Goal: Information Seeking & Learning: Learn about a topic

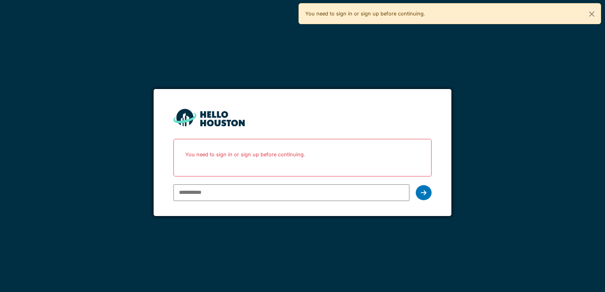
type input "**********"
click at [417, 191] on div at bounding box center [424, 192] width 16 height 15
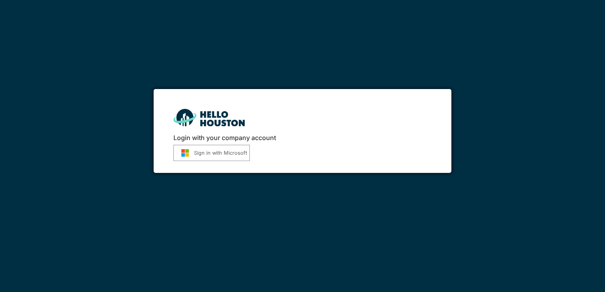
click at [220, 159] on button "Sign in with Microsoft" at bounding box center [212, 153] width 76 height 16
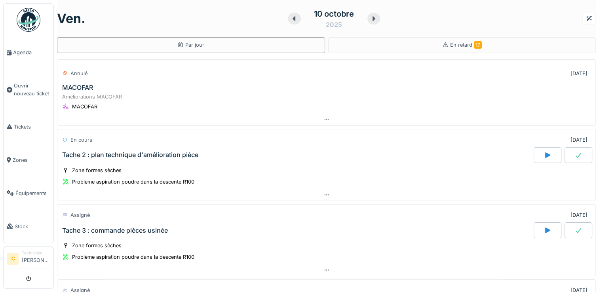
click at [32, 17] on img at bounding box center [29, 20] width 24 height 24
click at [335, 15] on div "10 octobre" at bounding box center [334, 14] width 40 height 12
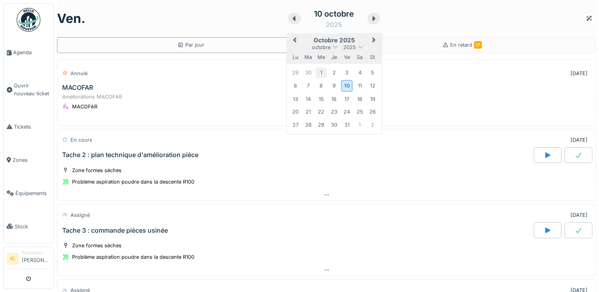
click at [316, 73] on div "1" at bounding box center [321, 72] width 11 height 11
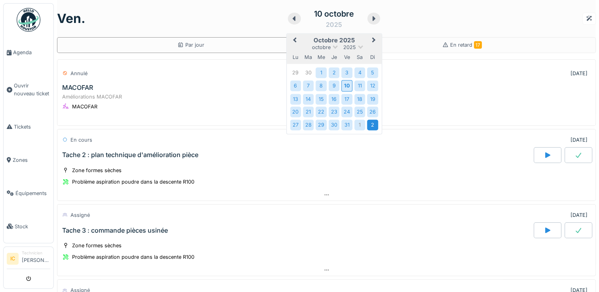
click at [368, 123] on div "2" at bounding box center [373, 125] width 11 height 11
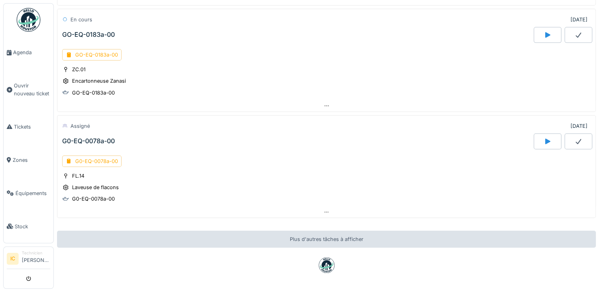
scroll to position [1003, 0]
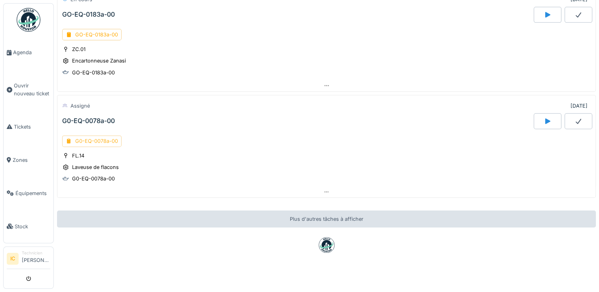
click at [90, 136] on div "G0-EQ-0078a-00" at bounding box center [91, 141] width 59 height 11
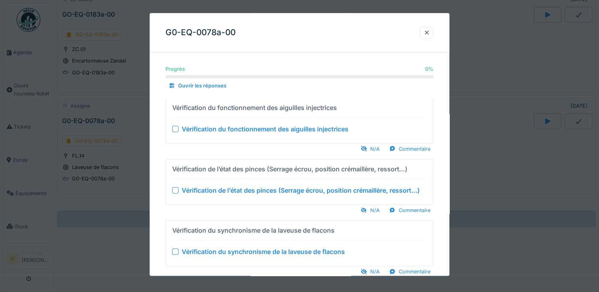
scroll to position [6, 0]
click at [447, 210] on div "Progrès 0 % 0 % Ouvrir les réponses Vérification du fonctionnement des aiguille…" at bounding box center [300, 209] width 300 height 300
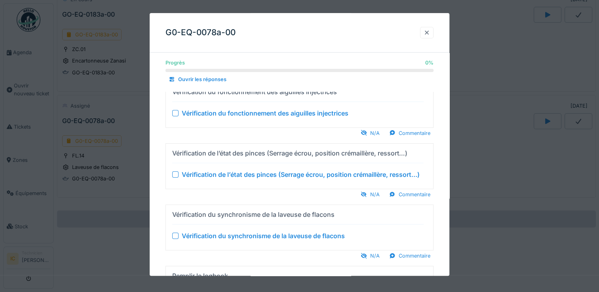
click at [430, 33] on div at bounding box center [427, 33] width 6 height 8
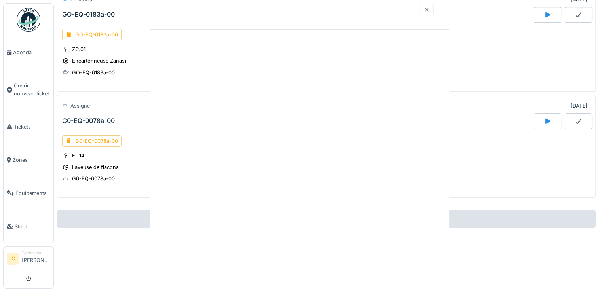
scroll to position [0, 0]
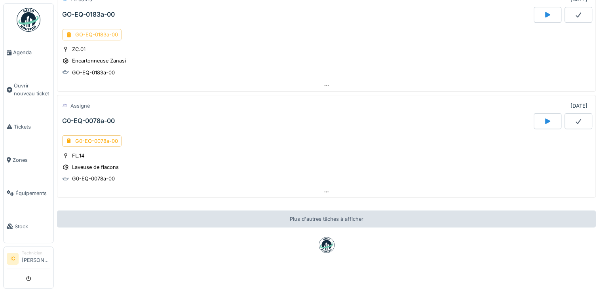
click at [85, 29] on div "GO-EQ-0183a-00" at bounding box center [91, 34] width 59 height 11
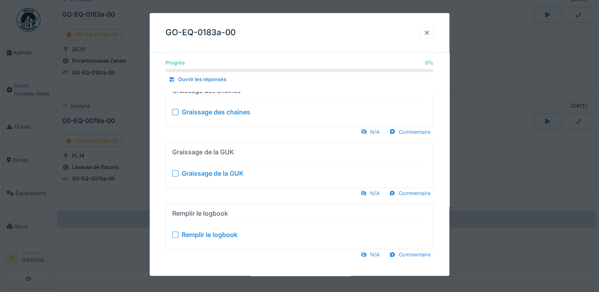
scroll to position [6, 0]
click at [427, 35] on div at bounding box center [427, 33] width 6 height 8
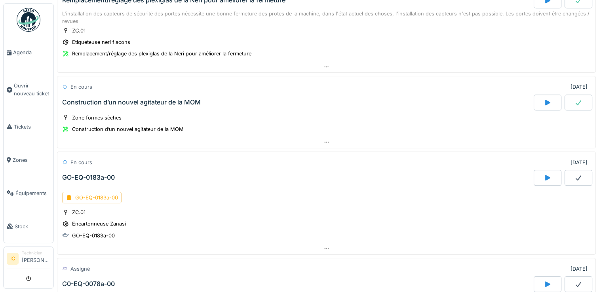
scroll to position [850, 0]
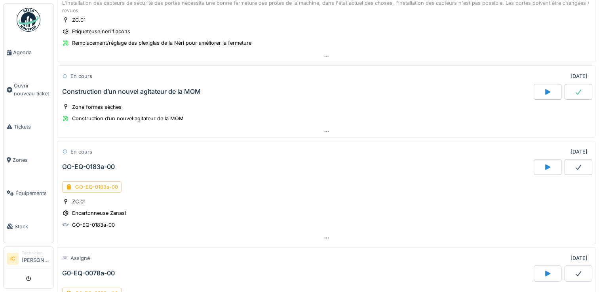
click at [87, 163] on div "GO-EQ-0183a-00" at bounding box center [88, 167] width 53 height 8
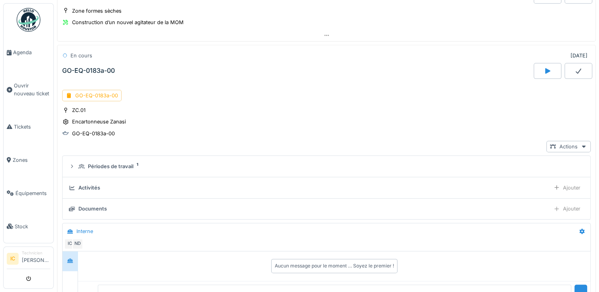
scroll to position [952, 0]
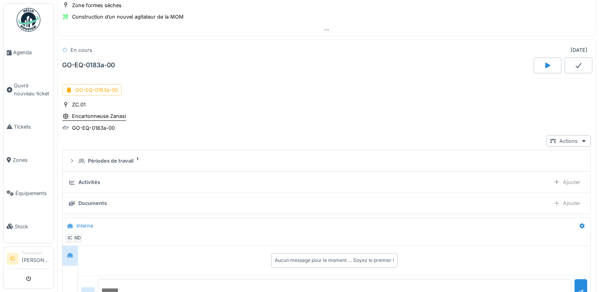
click at [87, 113] on div "Encartonneuse Zanasi" at bounding box center [99, 117] width 54 height 8
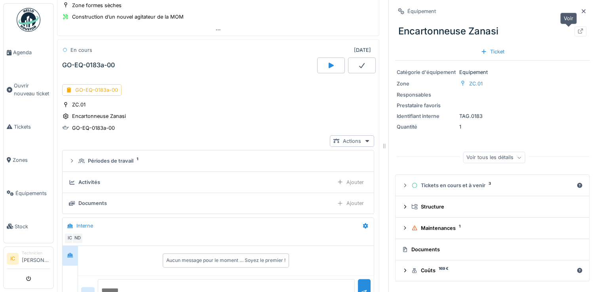
click at [578, 31] on icon at bounding box center [581, 31] width 6 height 5
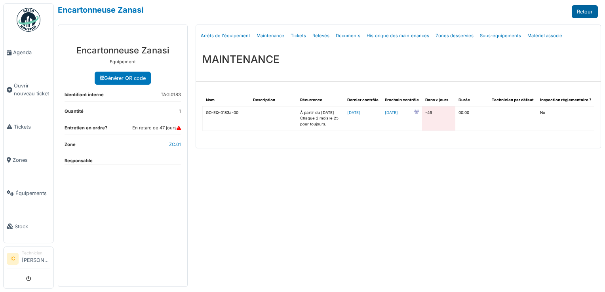
click at [584, 11] on link "Retour" at bounding box center [585, 11] width 26 height 13
click at [398, 114] on link "2025-08-25" at bounding box center [391, 113] width 13 height 6
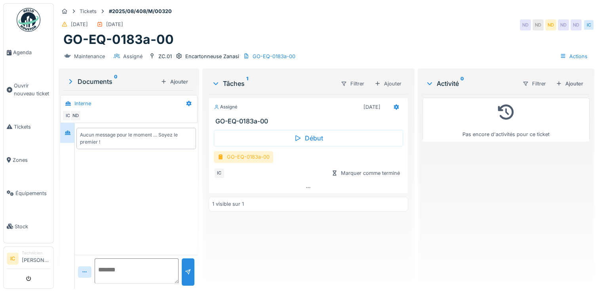
click at [250, 157] on div "GO-EQ-0183a-00" at bounding box center [243, 156] width 59 height 11
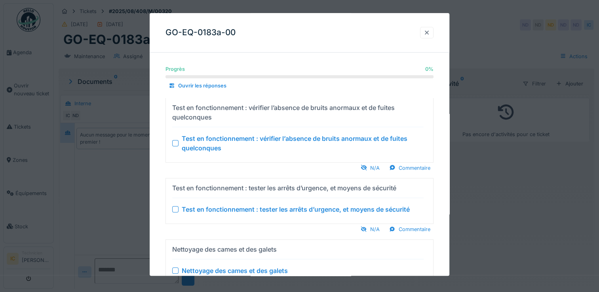
click at [428, 36] on div at bounding box center [427, 33] width 6 height 8
